Goal: Transaction & Acquisition: Obtain resource

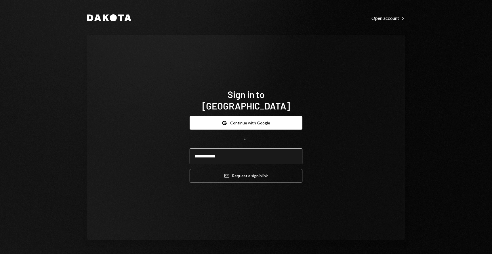
type input "**********"
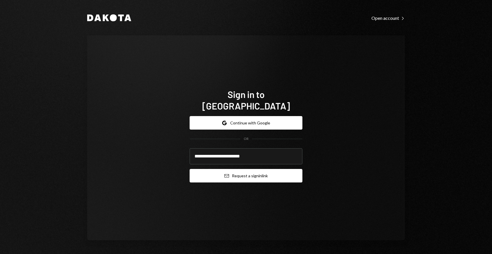
click at [236, 173] on button "Email Request a sign in link" at bounding box center [246, 176] width 113 height 14
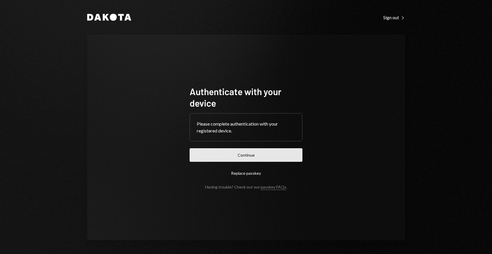
click at [246, 152] on button "Continue" at bounding box center [246, 156] width 113 height 14
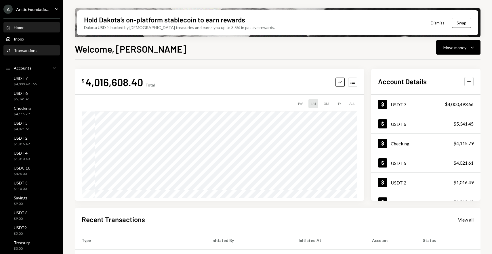
click at [37, 52] on div "Activities Transactions" at bounding box center [32, 50] width 52 height 5
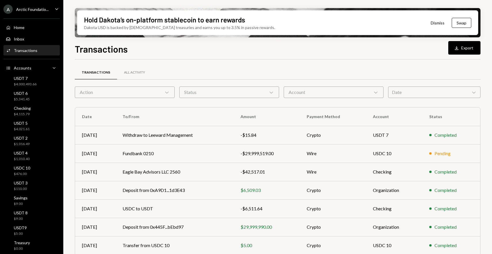
click at [371, 57] on div "Transactions Download Export Transactions All Activity Action Chevron Down Stat…" at bounding box center [278, 165] width 406 height 246
click at [24, 9] on div "Arctic Foundatio..." at bounding box center [32, 9] width 33 height 5
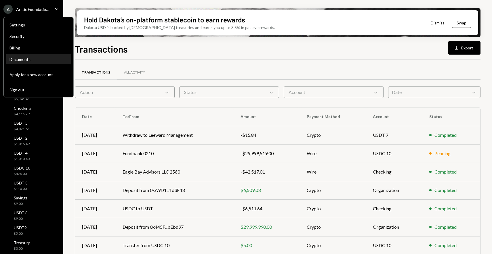
click at [28, 58] on div "Documents" at bounding box center [38, 59] width 58 height 5
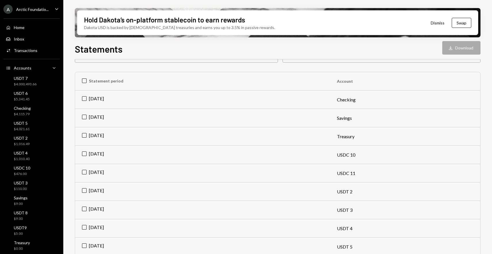
scroll to position [73, 0]
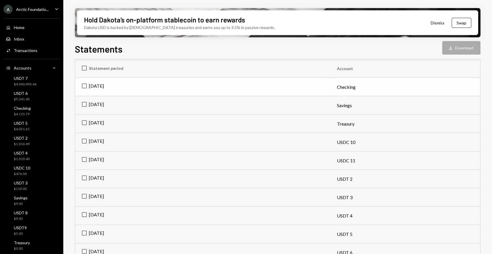
click at [85, 86] on td "Aug 2025" at bounding box center [202, 87] width 255 height 18
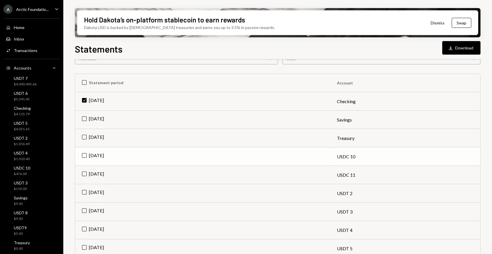
scroll to position [58, 0]
click at [83, 101] on td "Check Aug 2025" at bounding box center [202, 103] width 255 height 18
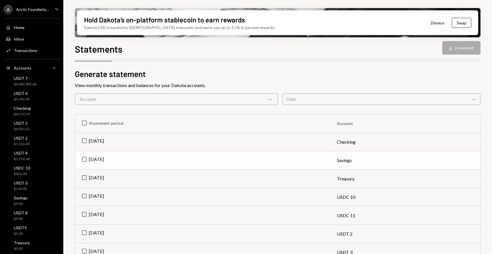
scroll to position [0, 0]
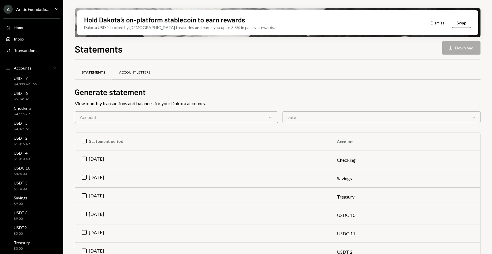
click at [130, 77] on div "Account Letters" at bounding box center [134, 73] width 45 height 14
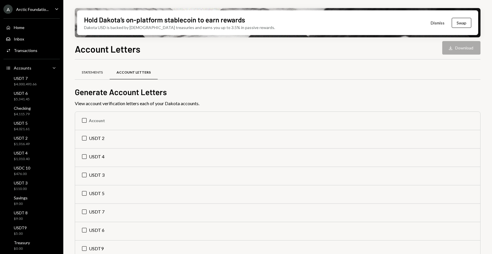
click at [92, 70] on div "Statements" at bounding box center [92, 73] width 35 height 14
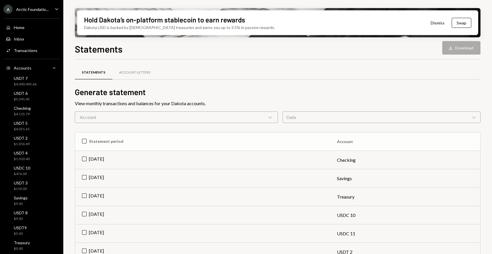
click at [84, 140] on th "Statement period" at bounding box center [202, 142] width 255 height 18
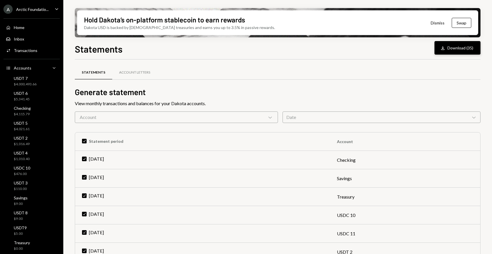
click at [442, 51] on icon "Download" at bounding box center [443, 48] width 6 height 6
click at [16, 26] on div "Home" at bounding box center [19, 27] width 11 height 5
